Goal: Information Seeking & Learning: Learn about a topic

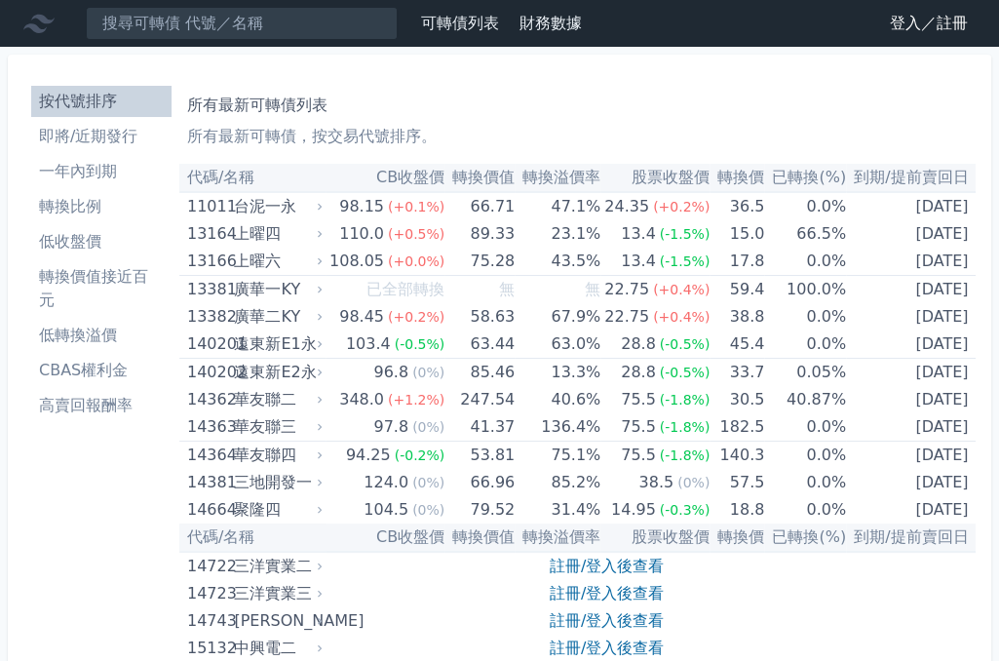
click at [90, 134] on li "即將/近期發行" at bounding box center [101, 136] width 140 height 23
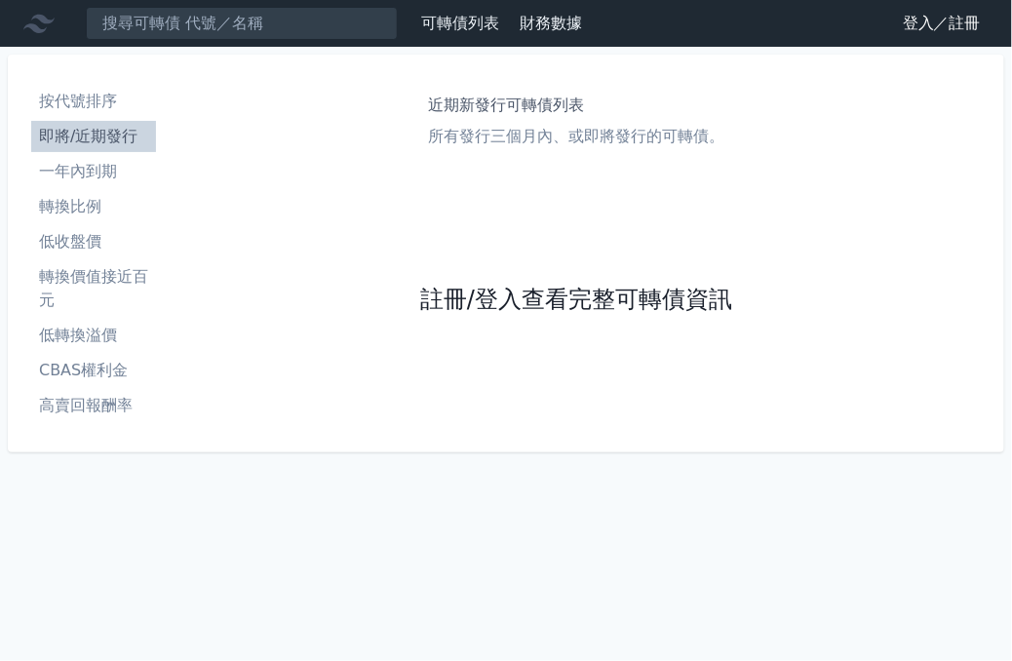
click at [608, 305] on link "註冊/登入查看完整可轉債資訊" at bounding box center [576, 300] width 312 height 31
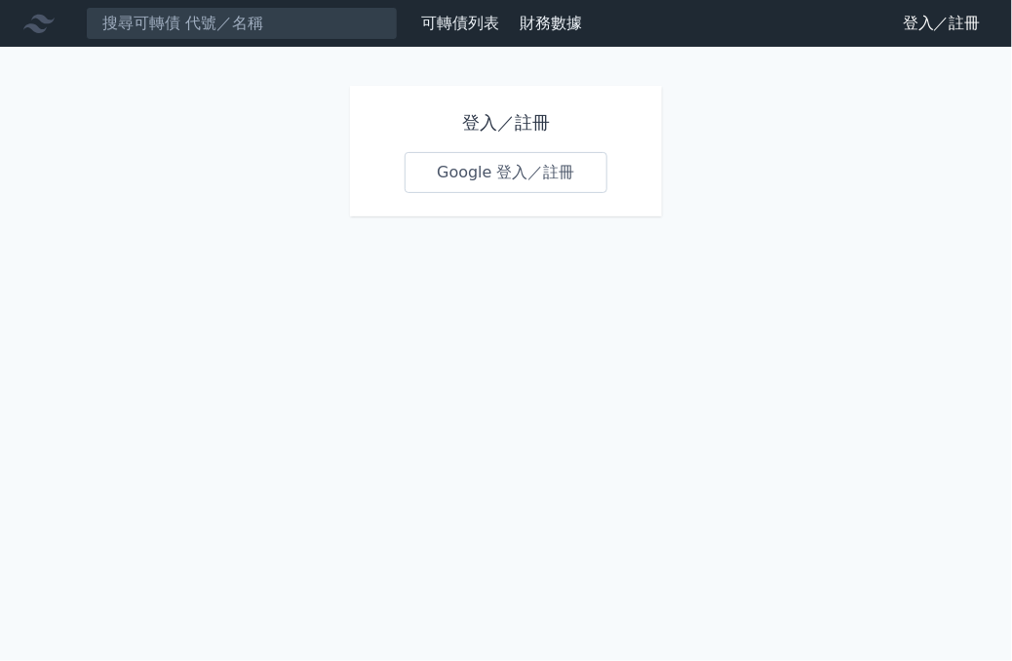
click at [510, 180] on link "Google 登入／註冊" at bounding box center [506, 172] width 203 height 41
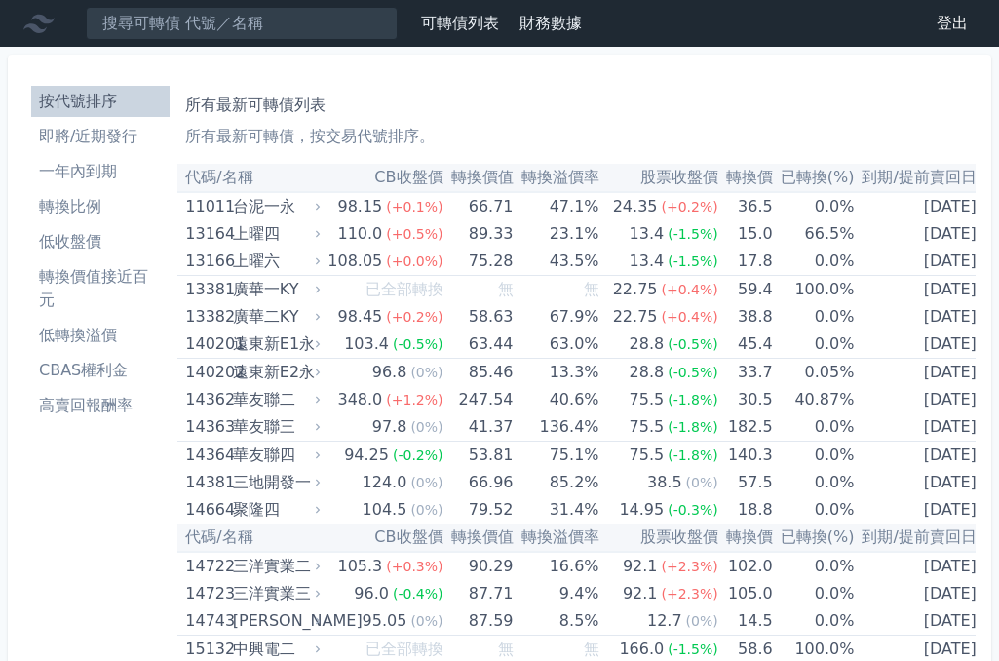
click at [79, 138] on li "即將/近期發行" at bounding box center [100, 136] width 138 height 23
